Goal: Information Seeking & Learning: Check status

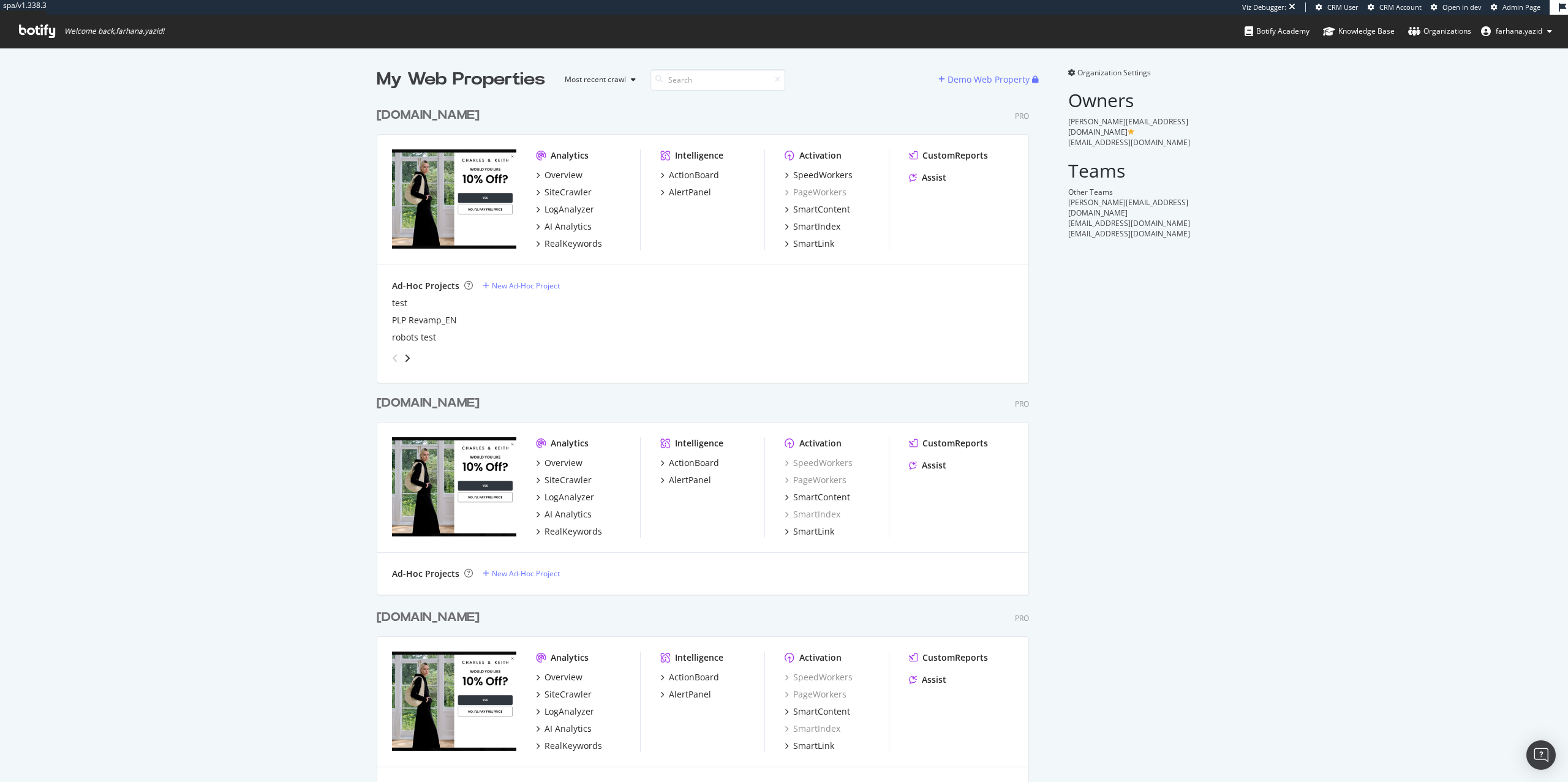
scroll to position [721, 650]
